Goal: Complete application form

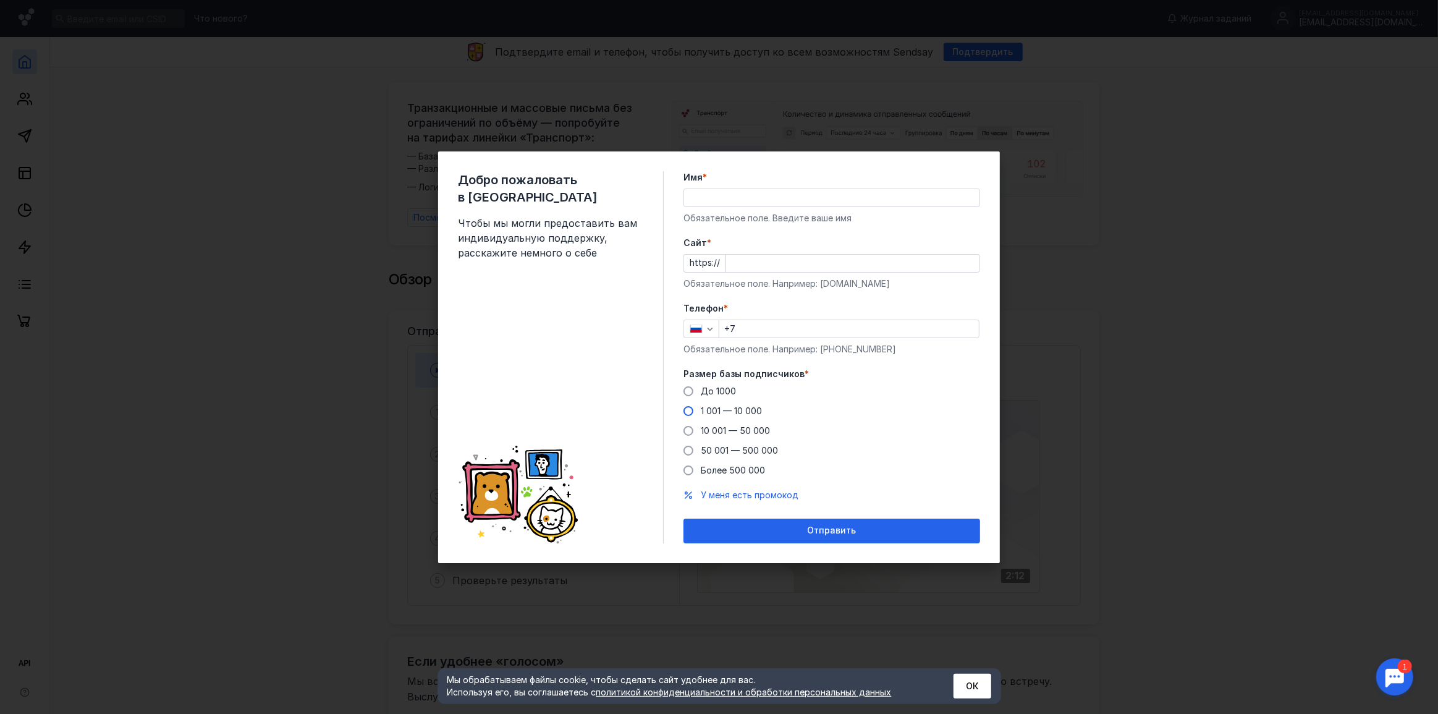
click at [746, 413] on span "1 001 — 10 000" at bounding box center [731, 410] width 61 height 11
click at [0, 0] on input "1 001 — 10 000" at bounding box center [0, 0] width 0 height 0
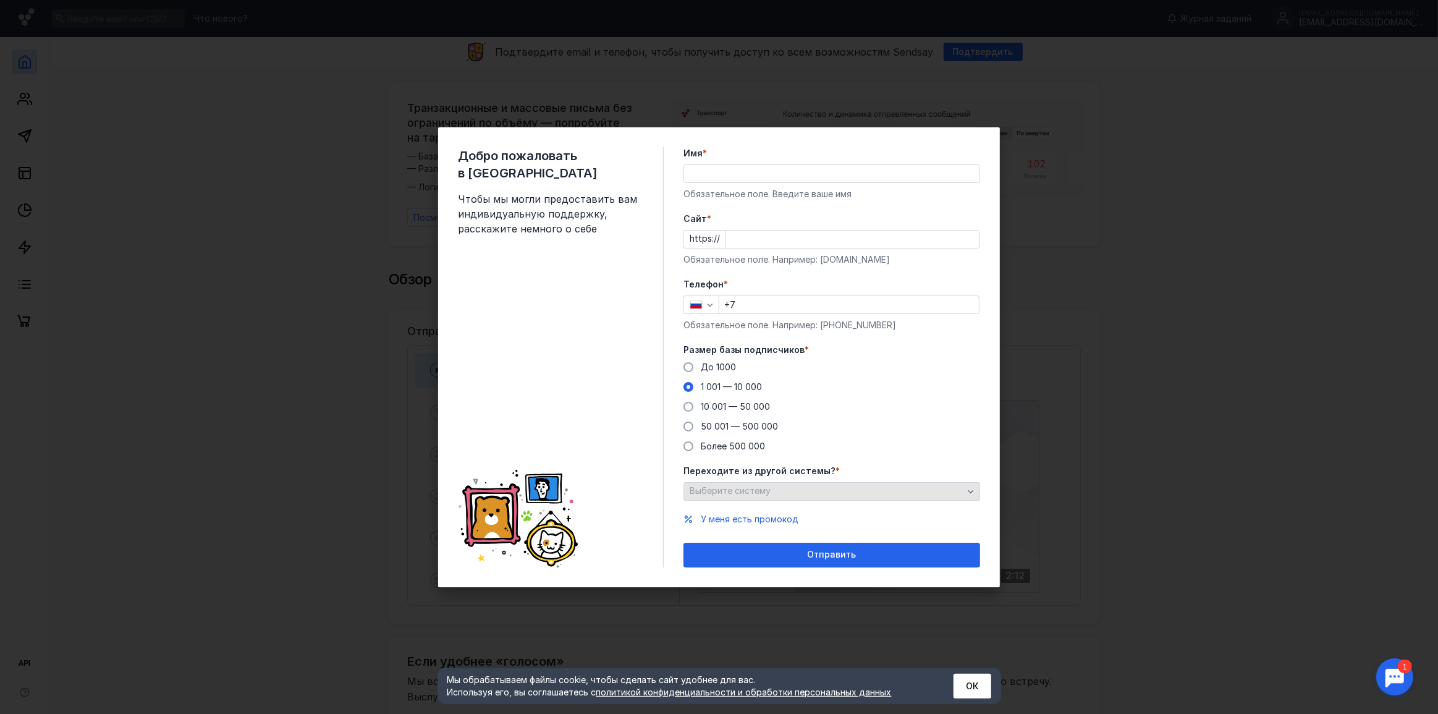
click at [816, 487] on div "Выберите систему" at bounding box center [827, 491] width 280 height 11
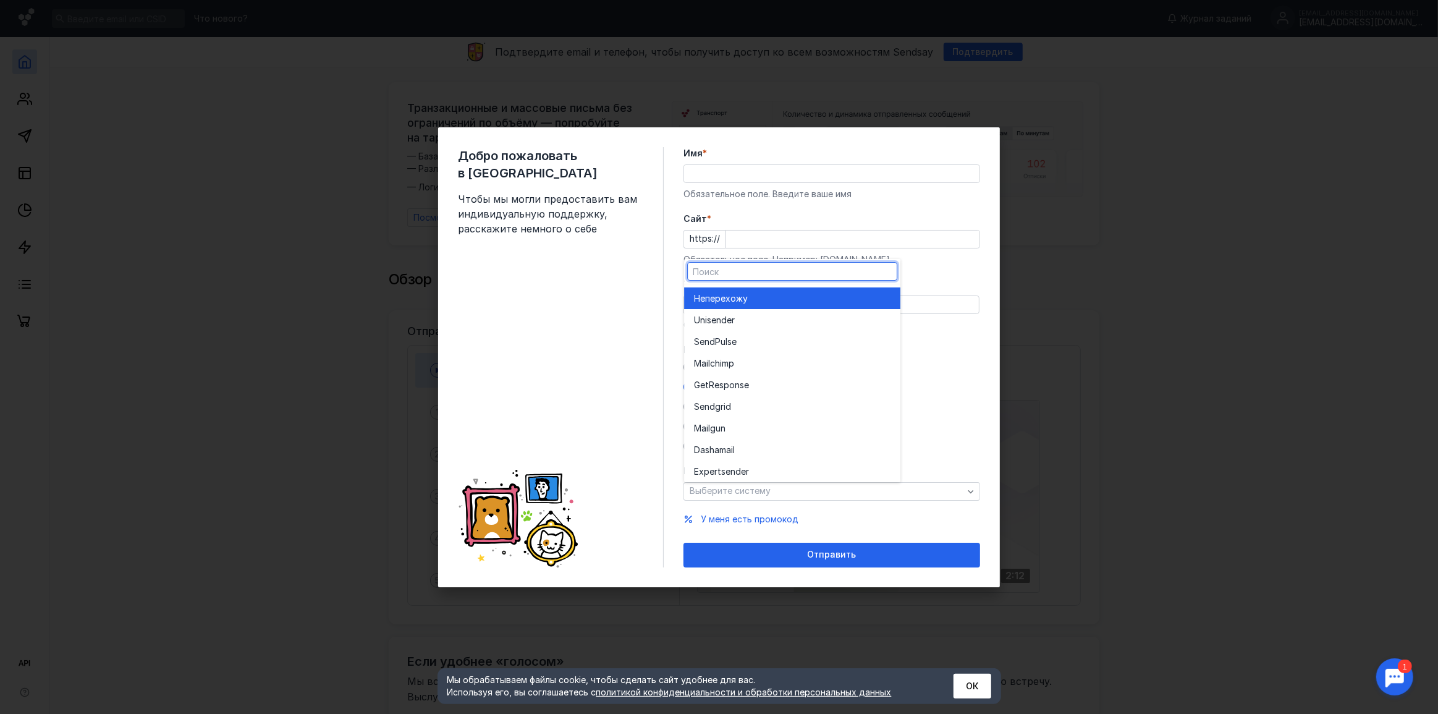
click at [744, 296] on span "перехожу" at bounding box center [726, 298] width 43 height 12
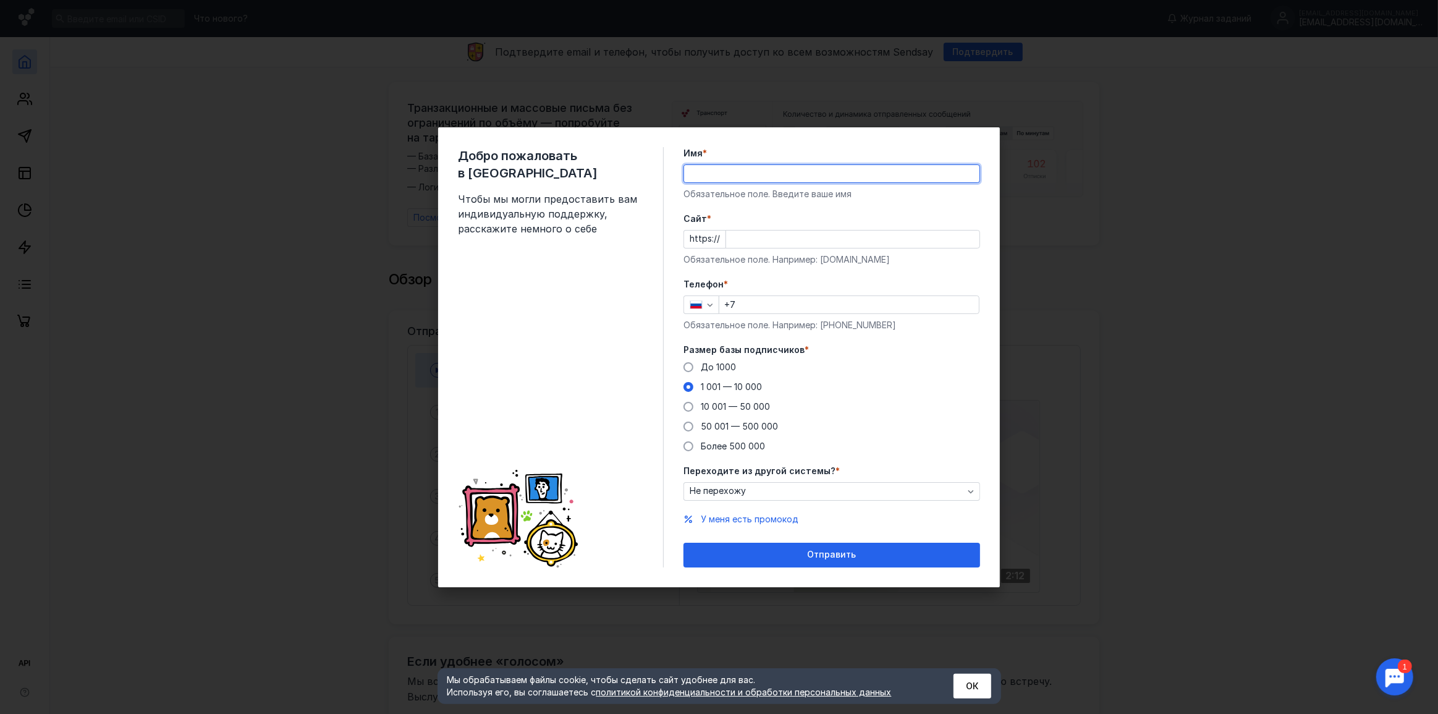
click at [771, 178] on input "Имя *" at bounding box center [831, 173] width 295 height 17
click at [776, 179] on input "Имя *" at bounding box center [831, 173] width 295 height 17
type input "[PERSON_NAME]"
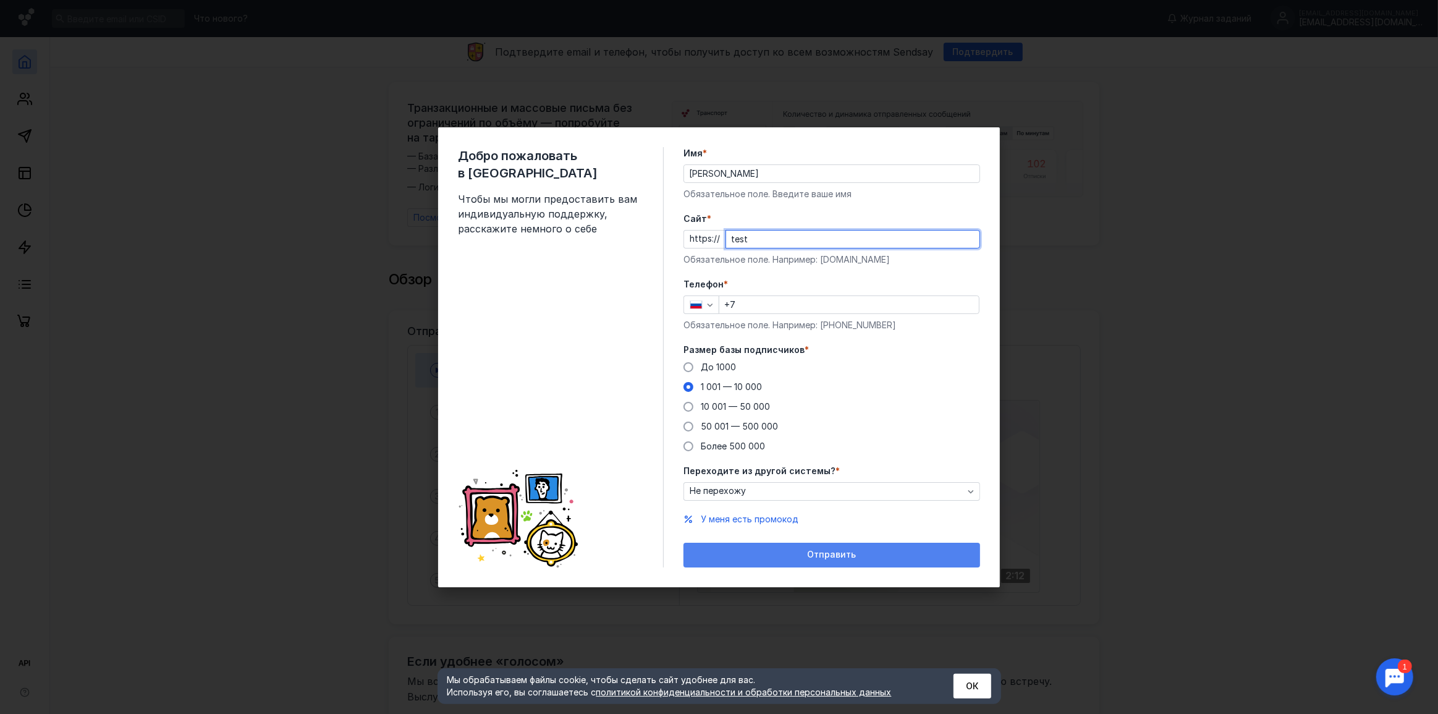
type input "test"
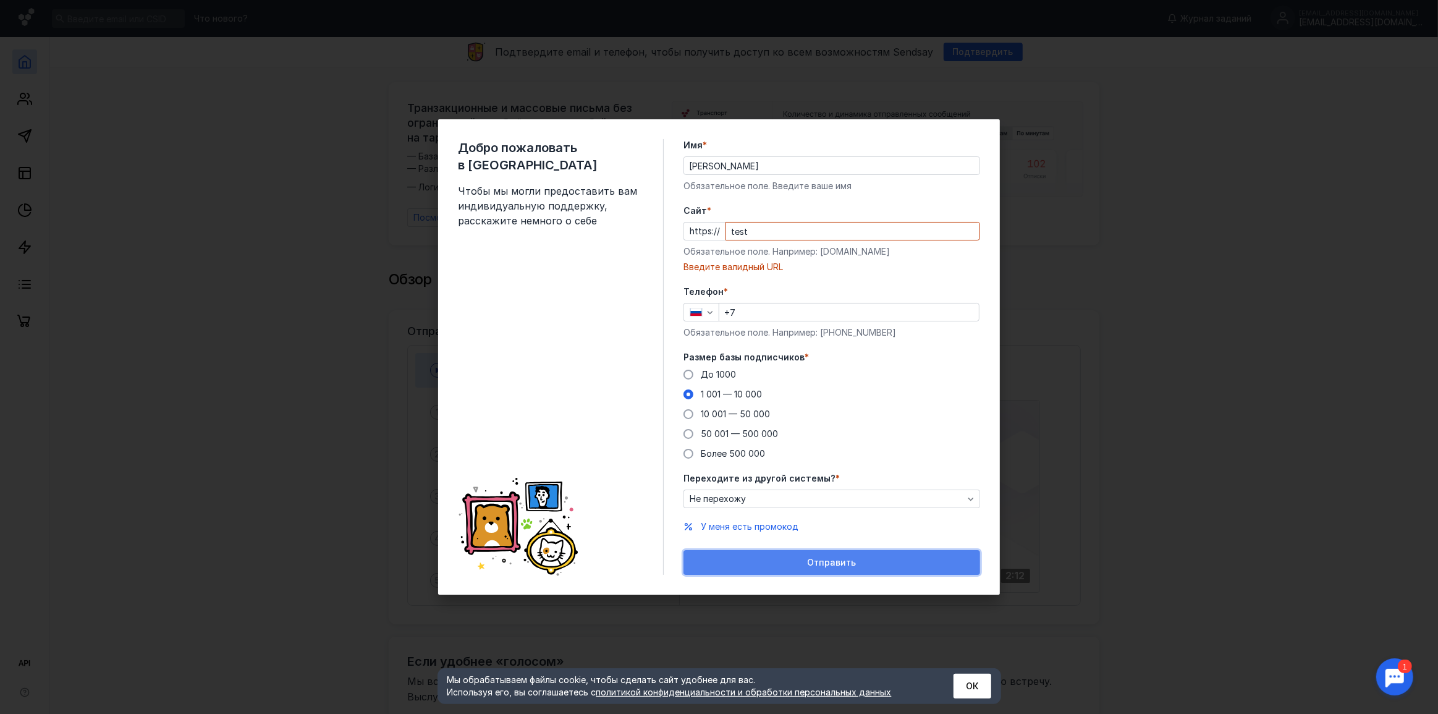
click at [794, 562] on div "Отправить" at bounding box center [832, 562] width 297 height 25
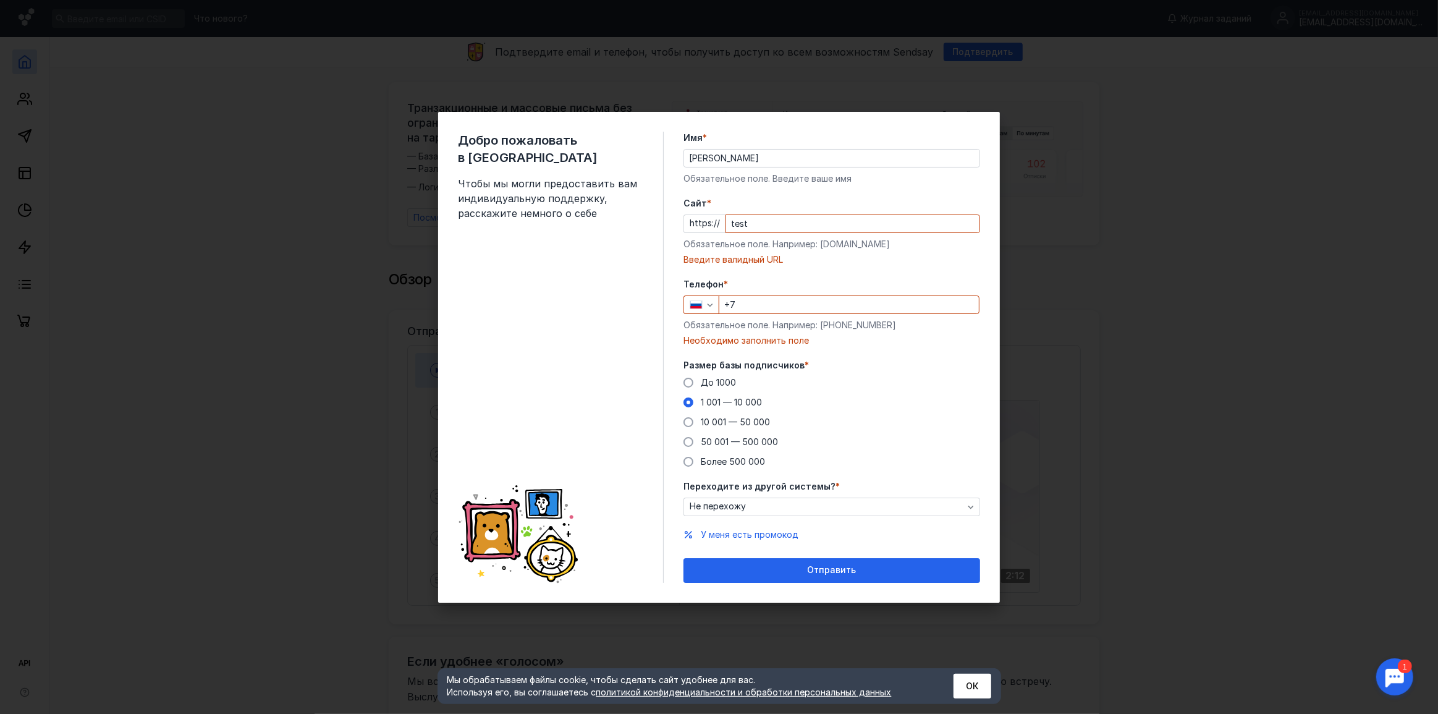
click at [1092, 221] on div "Добро пожаловать в Sendsay Чтобы мы могли предоставить вам индивидуальную подде…" at bounding box center [719, 357] width 1438 height 714
click at [1045, 161] on div "Добро пожаловать в Sendsay Чтобы мы могли предоставить вам индивидуальную подде…" at bounding box center [719, 357] width 1438 height 714
click at [1174, 115] on div "Добро пожаловать в Sendsay Чтобы мы могли предоставить вам индивидуальную подде…" at bounding box center [719, 357] width 1438 height 714
